Goal: Transaction & Acquisition: Purchase product/service

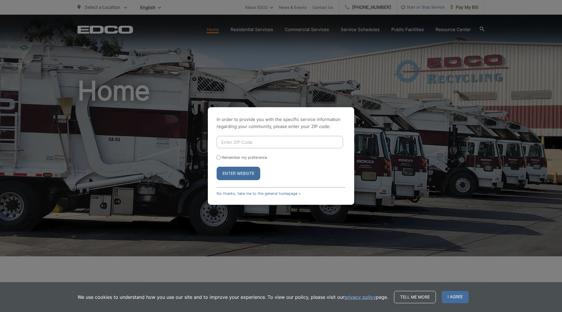
click at [253, 143] on input "Enter ZIP Code" at bounding box center [279, 142] width 126 height 12
type input "92024"
click at [352, 133] on div "In order to provide you with the specific service information regarding your co…" at bounding box center [281, 155] width 146 height 97
click at [220, 157] on input "Remember my preference" at bounding box center [218, 157] width 4 height 4
checkbox input "true"
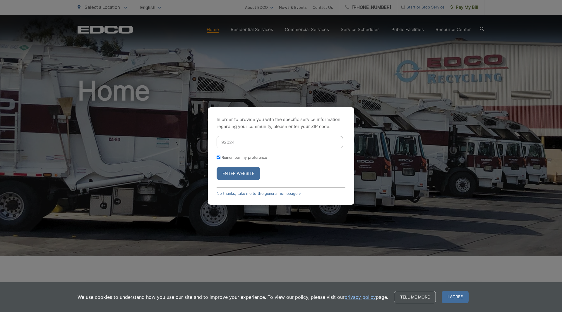
click at [225, 173] on button "Enter Website" at bounding box center [238, 172] width 44 height 13
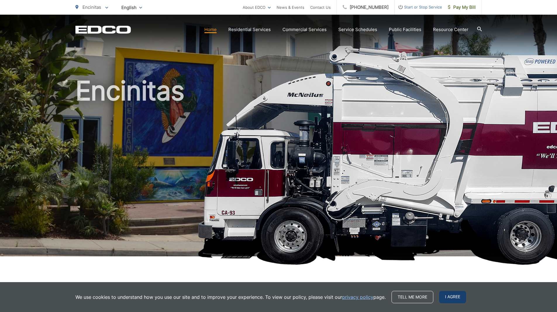
click at [447, 295] on span "I agree" at bounding box center [452, 296] width 27 height 12
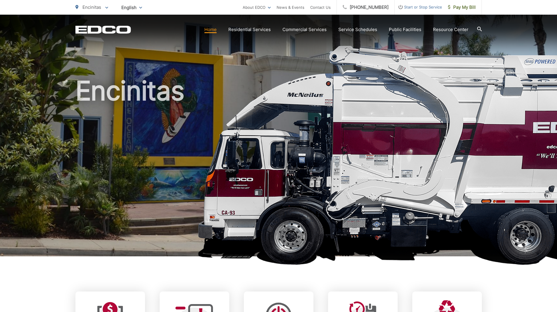
scroll to position [117, 0]
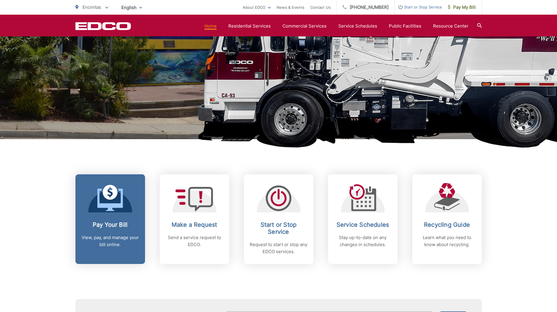
click at [112, 199] on icon at bounding box center [110, 192] width 15 height 15
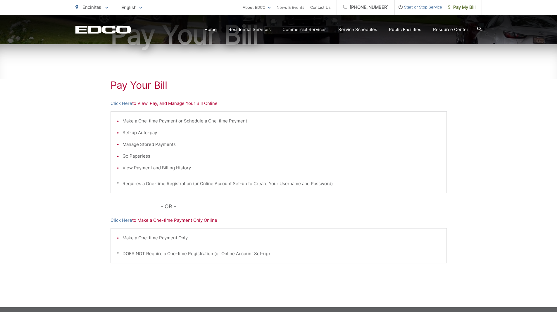
scroll to position [104, 0]
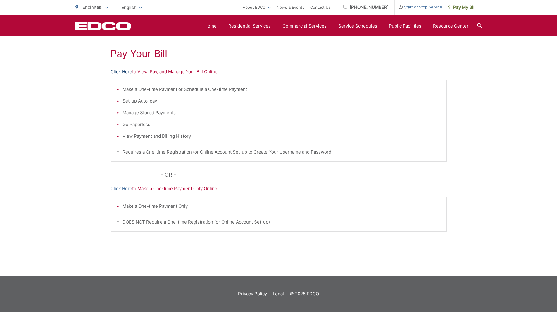
click at [118, 73] on link "Click Here" at bounding box center [122, 71] width 22 height 7
